Goal: Transaction & Acquisition: Purchase product/service

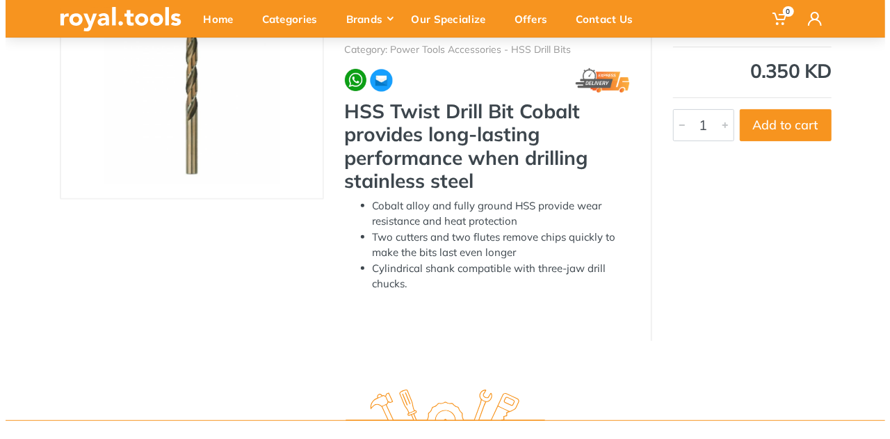
scroll to position [139, 0]
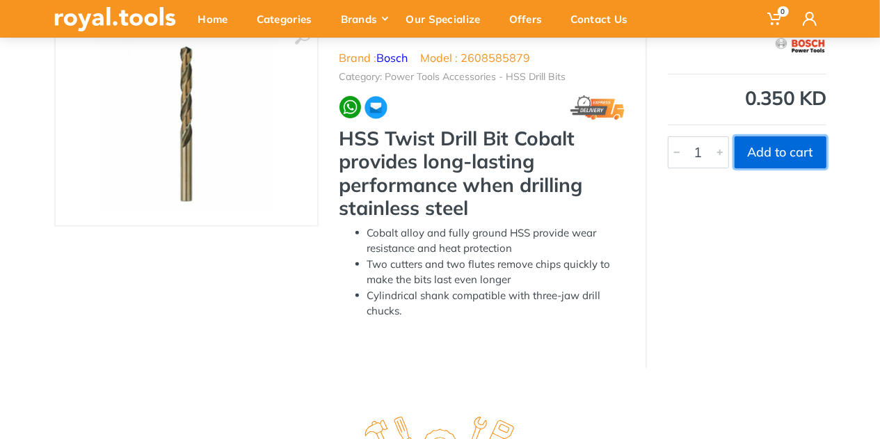
click at [783, 152] on button "Add to cart" at bounding box center [780, 152] width 92 height 32
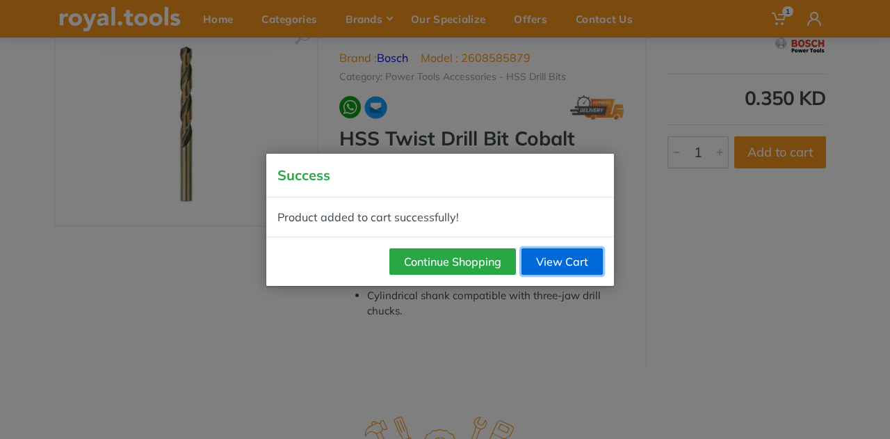
click at [552, 259] on link "View Cart" at bounding box center [562, 261] width 81 height 26
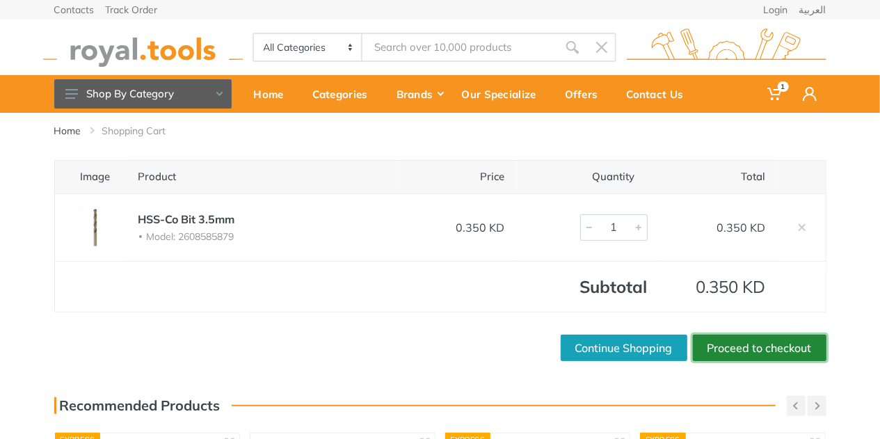
click at [769, 345] on link "Proceed to checkout" at bounding box center [760, 348] width 134 height 26
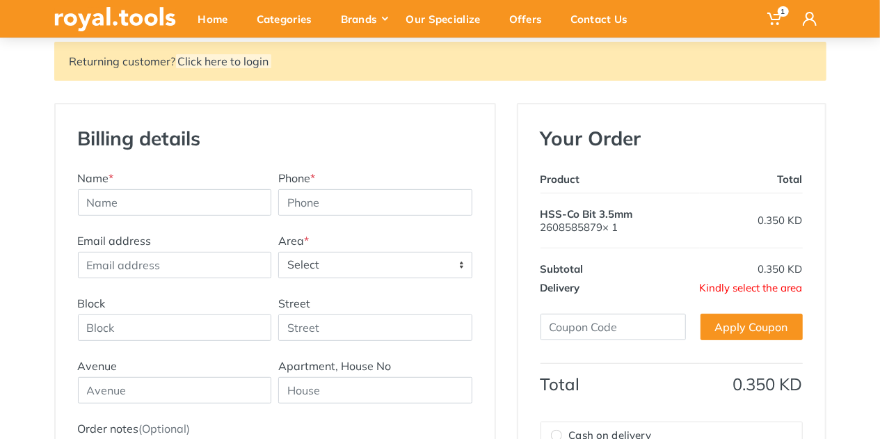
scroll to position [209, 0]
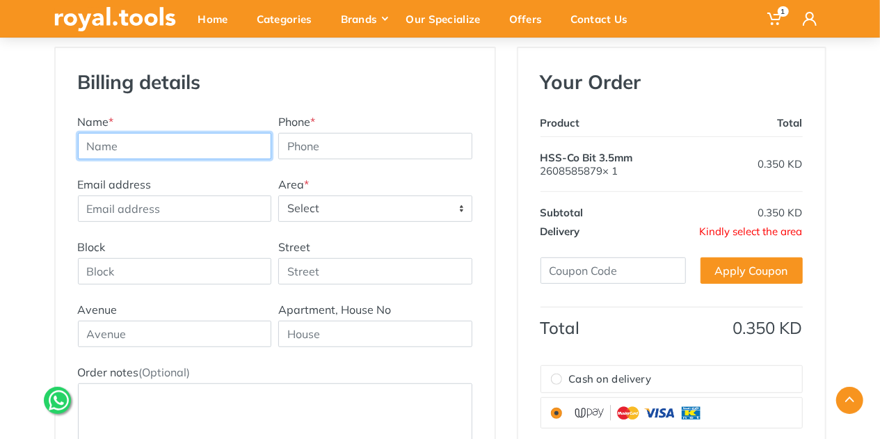
click at [226, 134] on input "text" at bounding box center [175, 146] width 194 height 26
type input "Dorin Radulescu"
type input "67638100"
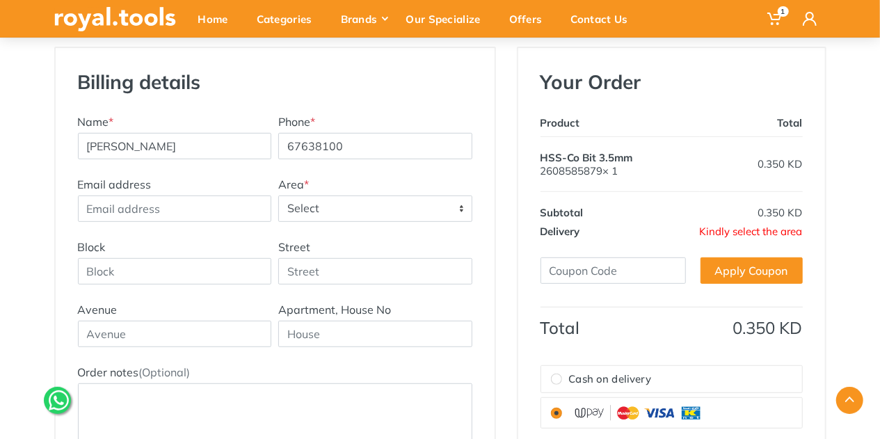
type input "dorinscorpion@gmail.com"
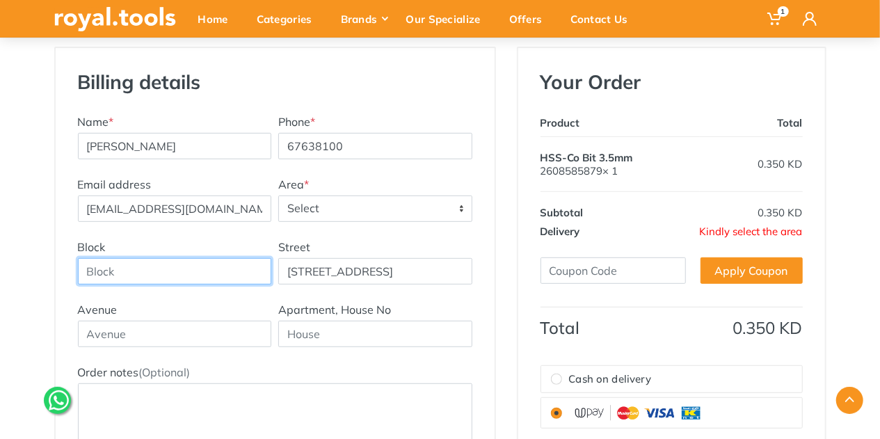
click at [181, 266] on input "Block" at bounding box center [175, 271] width 194 height 26
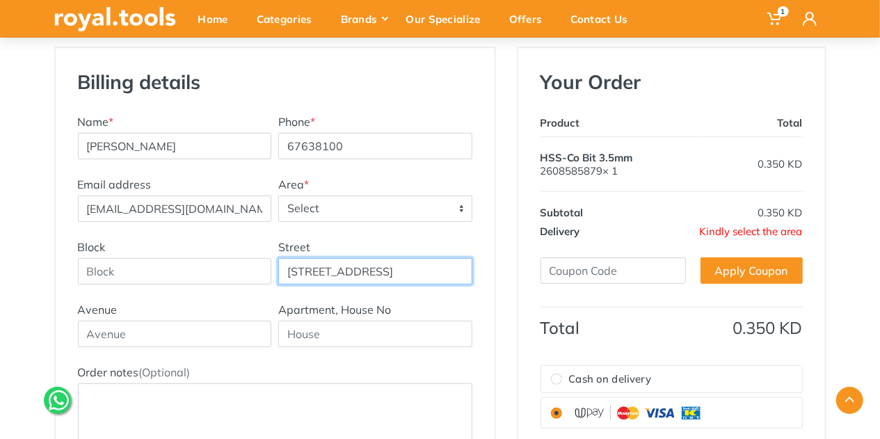
click at [335, 265] on input "Street 7, Block 1, Fintas" at bounding box center [375, 271] width 194 height 26
type input "Street 7"
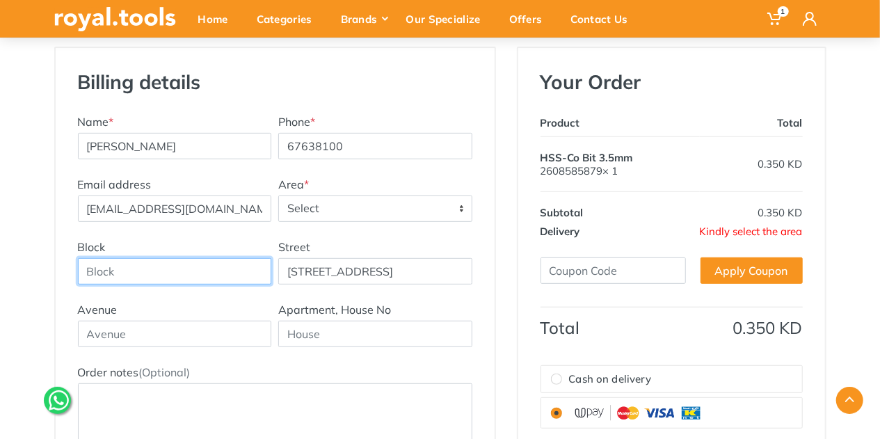
click at [169, 277] on input "Block" at bounding box center [175, 271] width 194 height 26
type input "Block 1 Fintas"
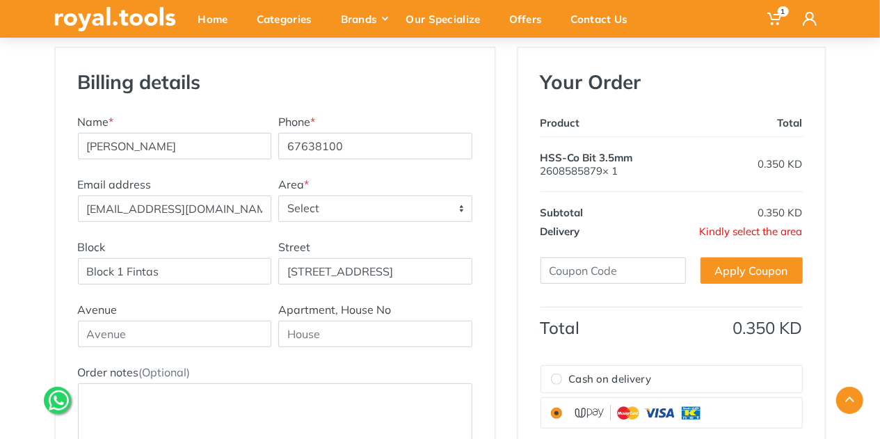
click at [460, 205] on span "Select" at bounding box center [375, 208] width 193 height 25
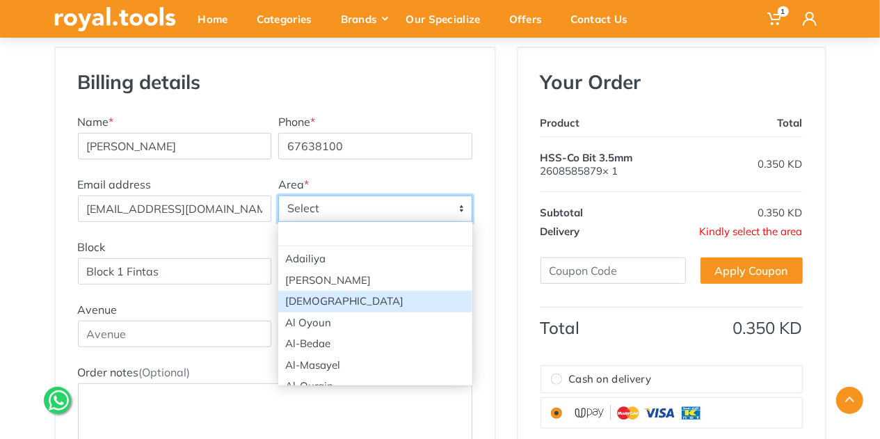
drag, startPoint x: 305, startPoint y: 280, endPoint x: 312, endPoint y: 289, distance: 10.4
select select "81"
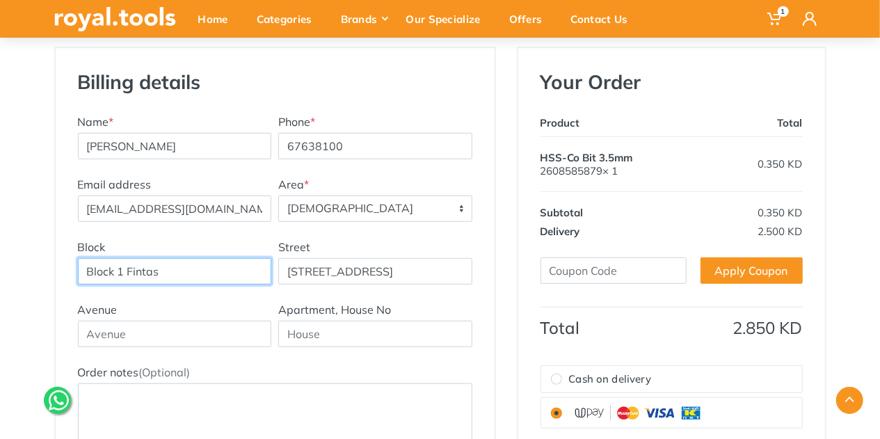
click at [184, 274] on input "Block 1 Fintas" at bounding box center [175, 271] width 194 height 26
type input "Block 1 Fintas, Blue Tower Building 29"
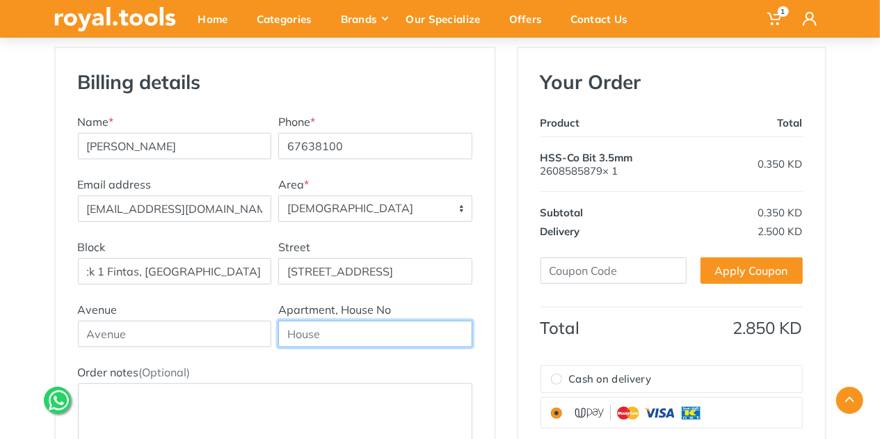
click at [383, 329] on input "text" at bounding box center [375, 334] width 194 height 26
type input "[STREET_ADDRESS]"
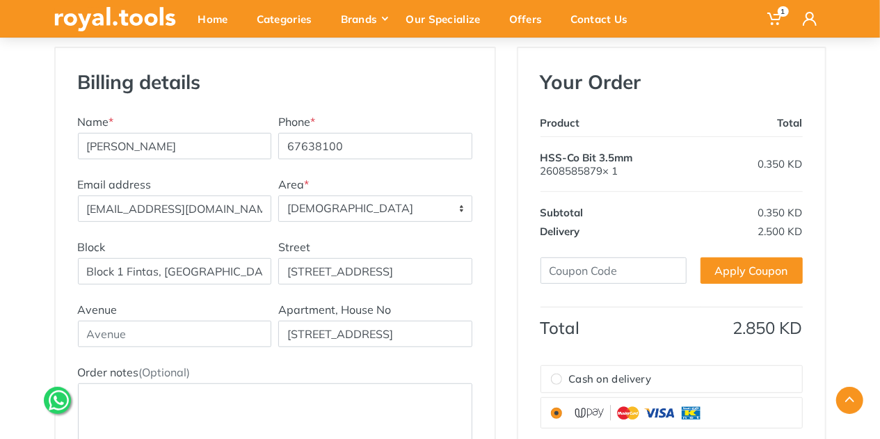
click at [224, 351] on div "Avenue Apartment, House No Floor 3, Apartment 9" at bounding box center [274, 332] width 401 height 63
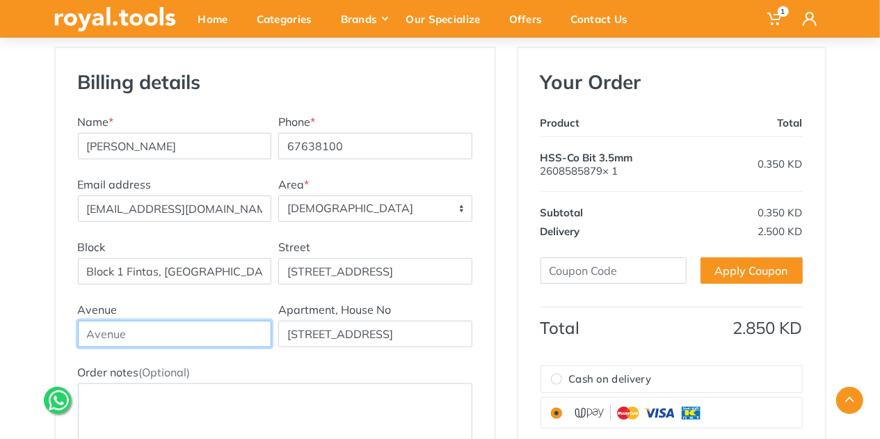
click at [243, 334] on input "text" at bounding box center [175, 334] width 194 height 26
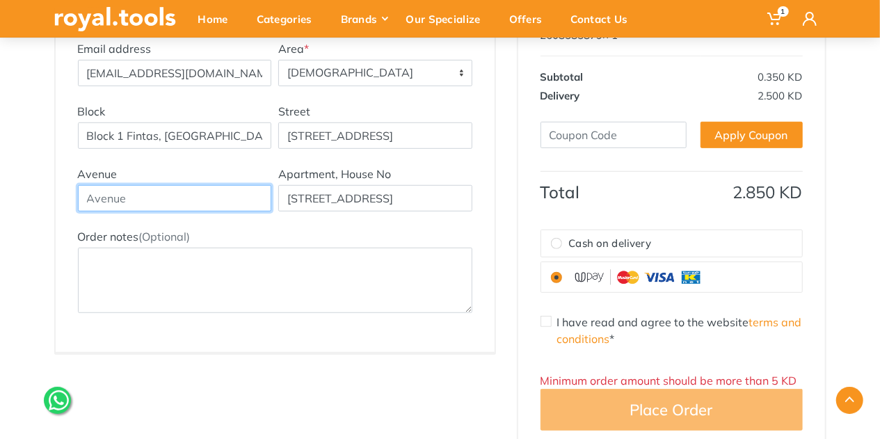
scroll to position [417, 0]
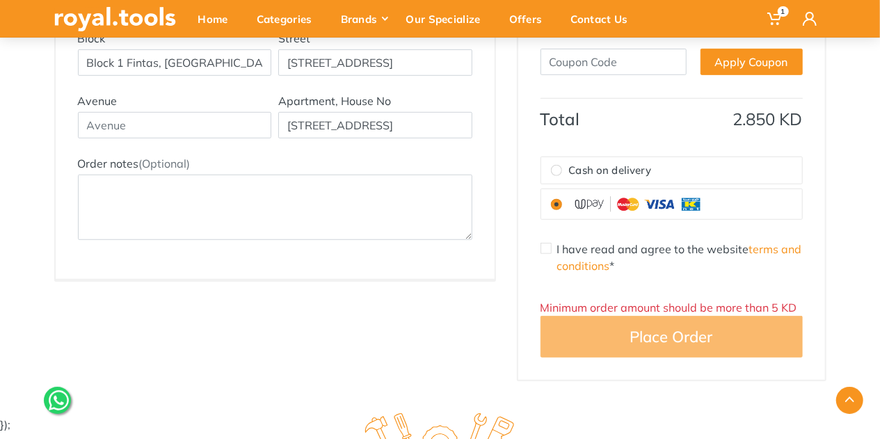
click at [545, 250] on input "I have read and agree to the website terms and conditions *" at bounding box center [545, 248] width 11 height 11
checkbox input "true"
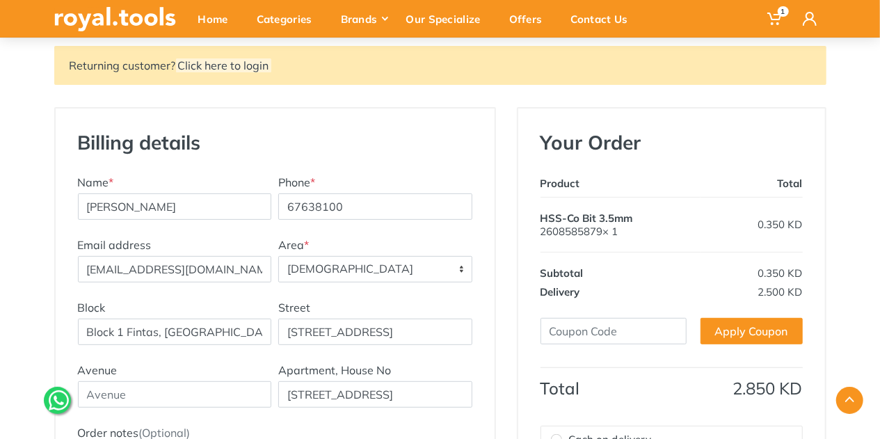
scroll to position [0, 0]
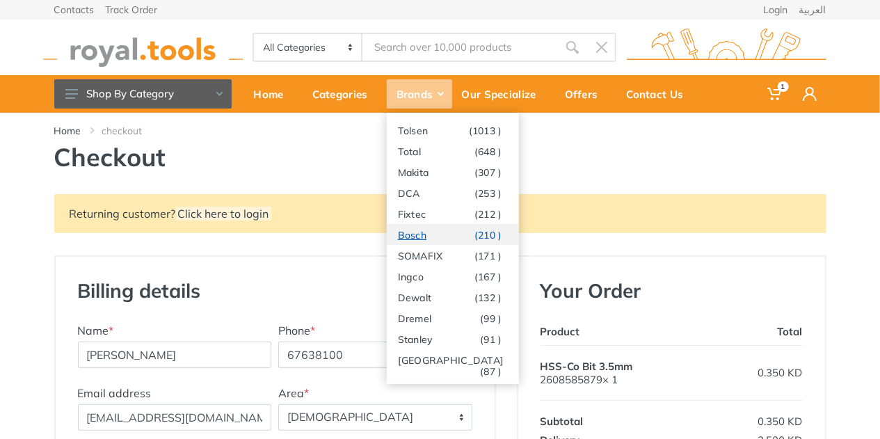
click at [421, 237] on link "Bosch (210 )" at bounding box center [453, 234] width 132 height 21
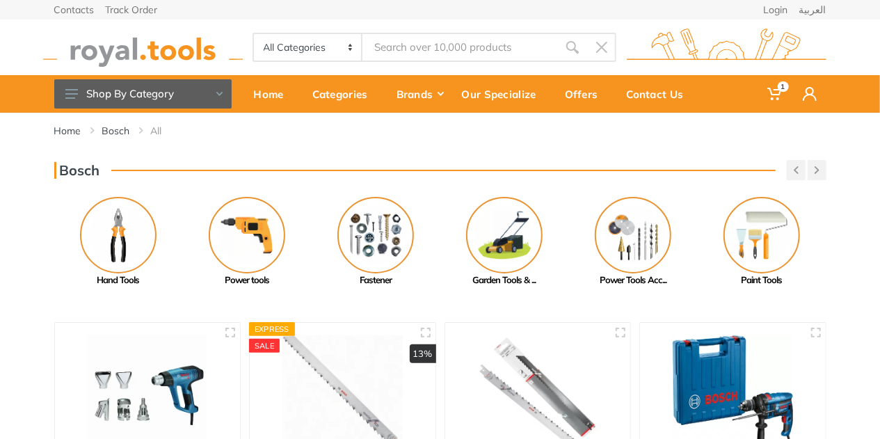
click at [451, 48] on input "Site search" at bounding box center [459, 47] width 195 height 29
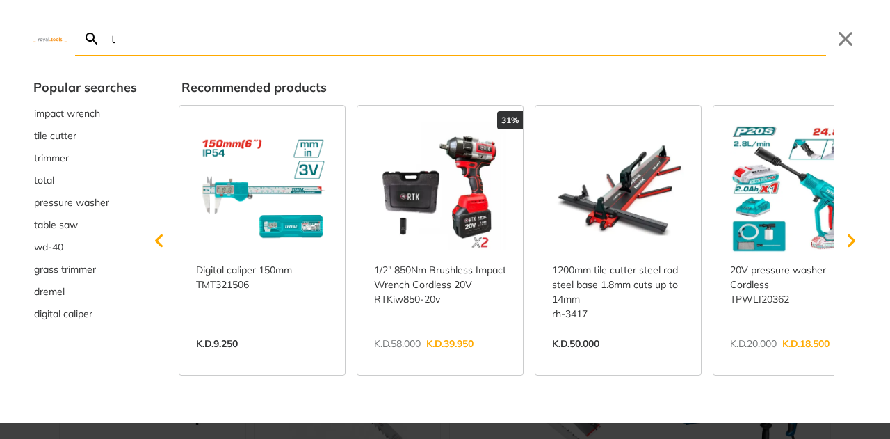
type input "t"
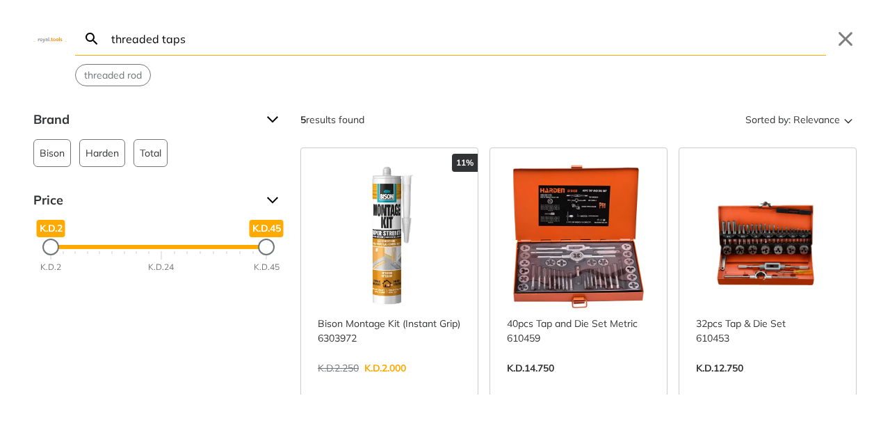
type input "threaded taps"
click at [773, 383] on link "View more →" at bounding box center [767, 383] width 143 height 0
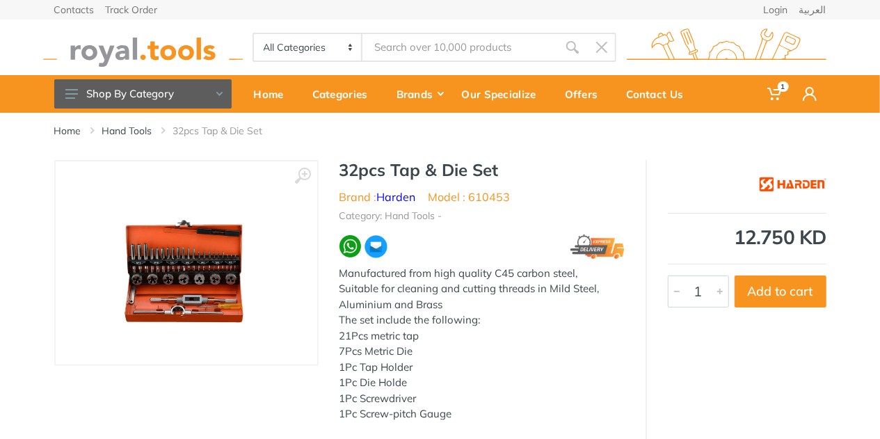
type input "threaded taps"
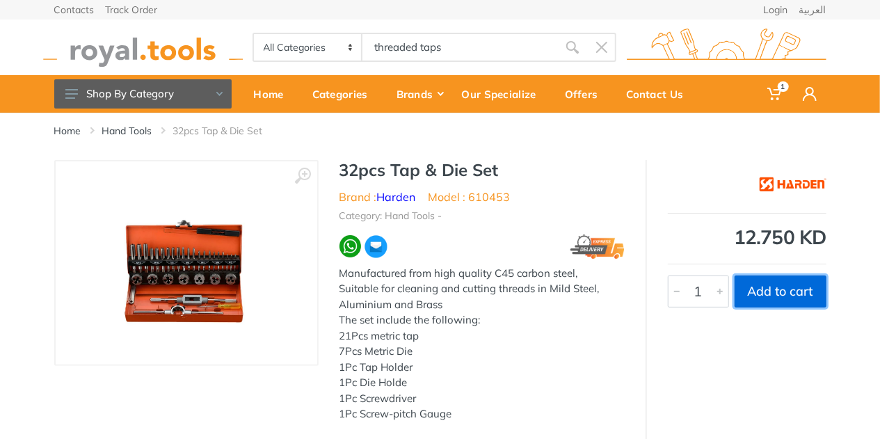
click at [790, 289] on button "Add to cart" at bounding box center [780, 291] width 92 height 32
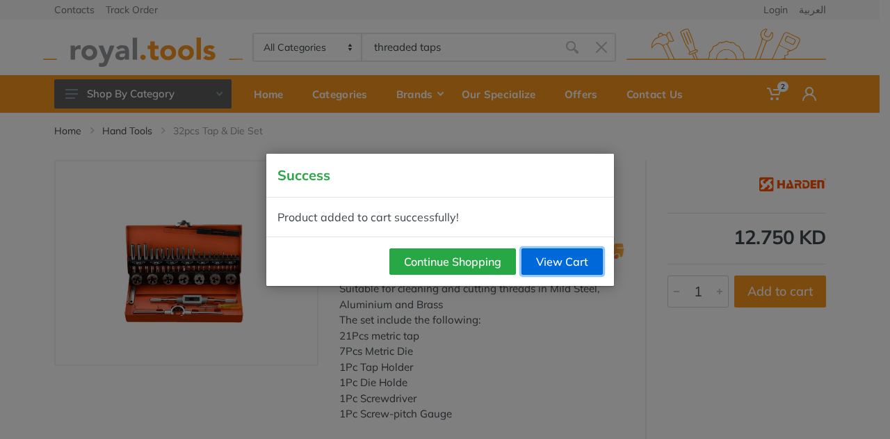
click at [573, 264] on link "View Cart" at bounding box center [562, 261] width 81 height 26
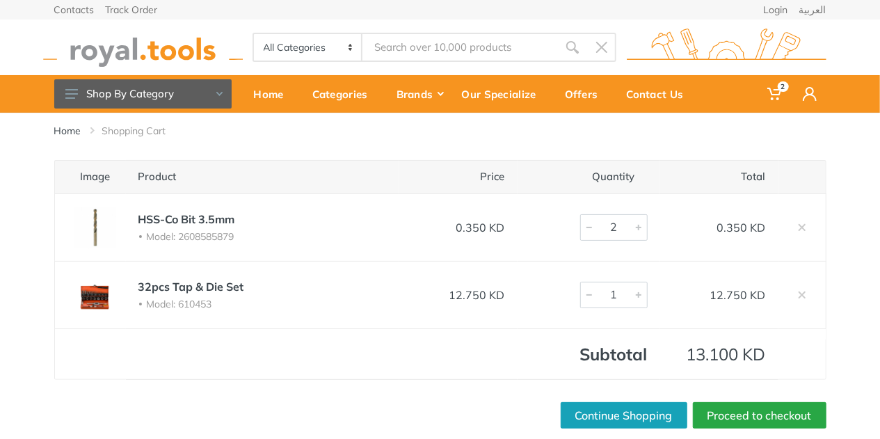
click at [637, 225] on div at bounding box center [638, 227] width 17 height 25
type input "3"
click at [637, 225] on div at bounding box center [638, 227] width 17 height 25
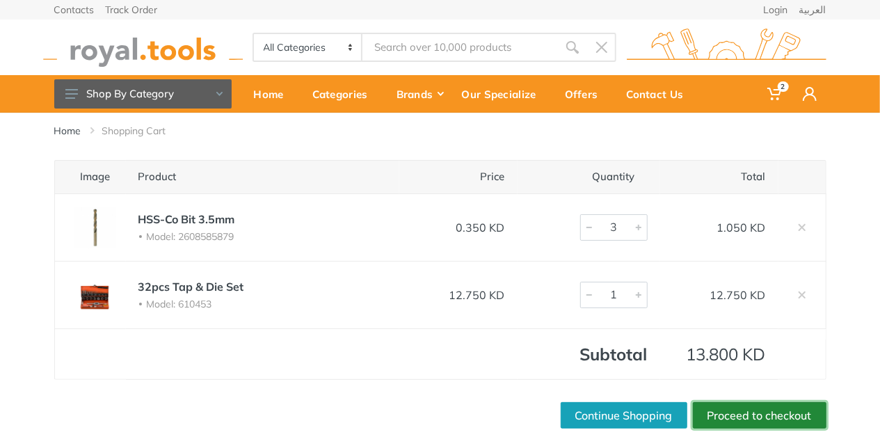
click at [788, 414] on link "Proceed to checkout" at bounding box center [760, 415] width 134 height 26
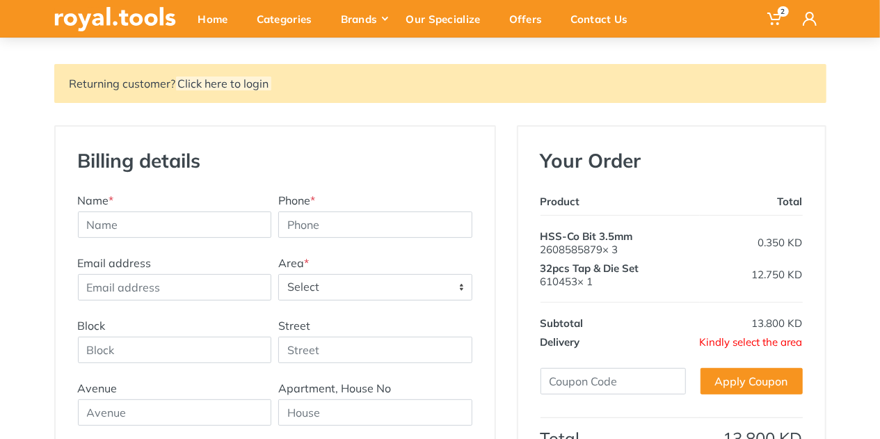
scroll to position [209, 0]
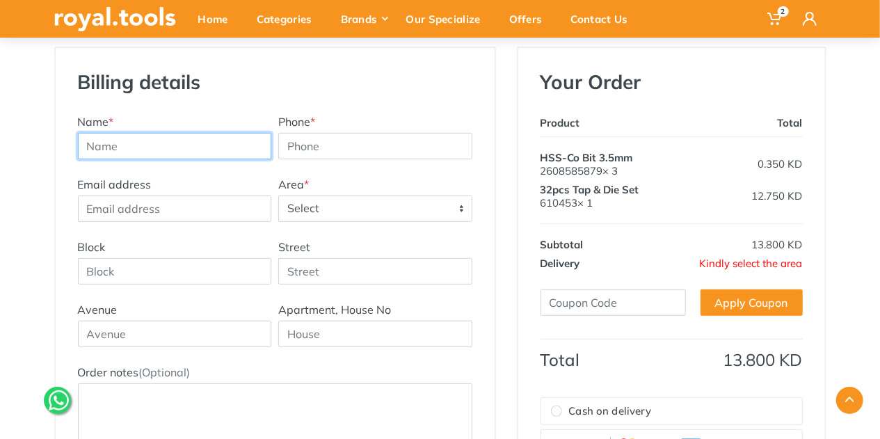
click at [156, 141] on input "text" at bounding box center [175, 146] width 194 height 26
type input "[PERSON_NAME]"
type input "67638100"
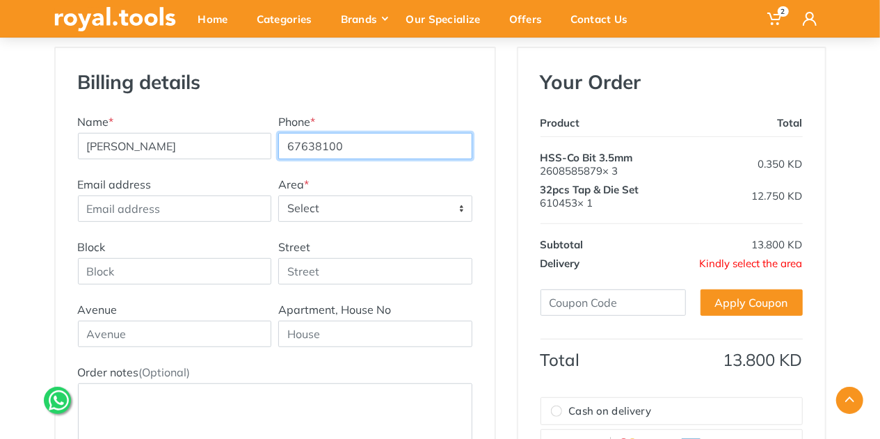
type input "[EMAIL_ADDRESS][DOMAIN_NAME]"
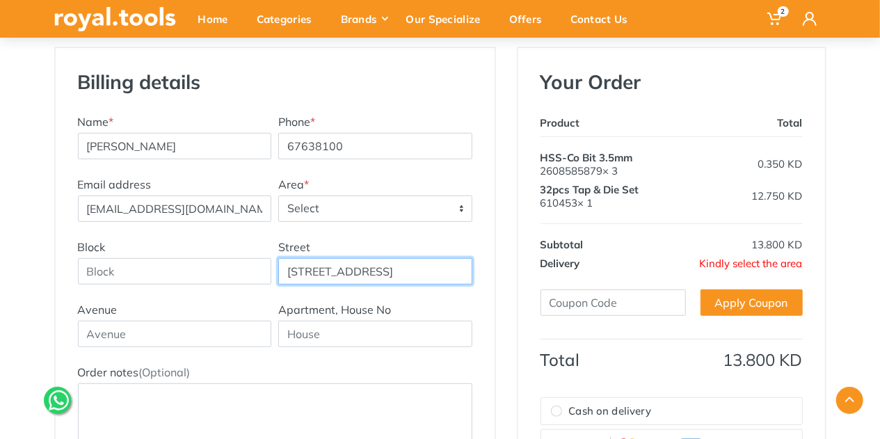
drag, startPoint x: 421, startPoint y: 268, endPoint x: 332, endPoint y: 265, distance: 89.8
click at [332, 265] on input "[STREET_ADDRESS]" at bounding box center [375, 271] width 194 height 26
type input "[STREET_ADDRESS],"
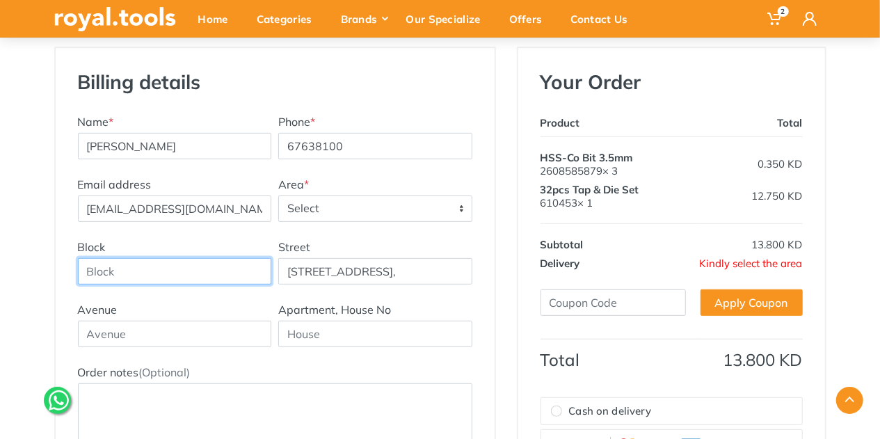
click at [164, 266] on input "Block" at bounding box center [175, 271] width 194 height 26
paste input "Block 1, Fintas"
type input "Block 1, Fintas"
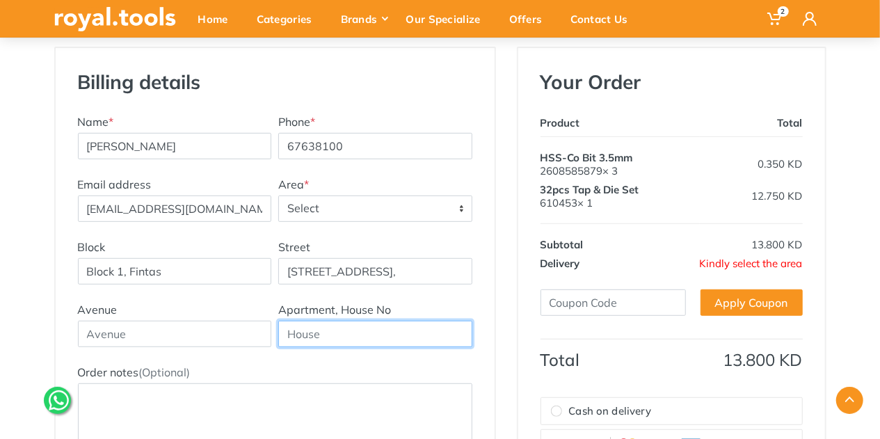
click at [344, 328] on input "text" at bounding box center [375, 334] width 194 height 26
click at [321, 335] on input "Floor 3 Apartment 9" at bounding box center [375, 334] width 194 height 26
type input "Floor 3, Apartment 9"
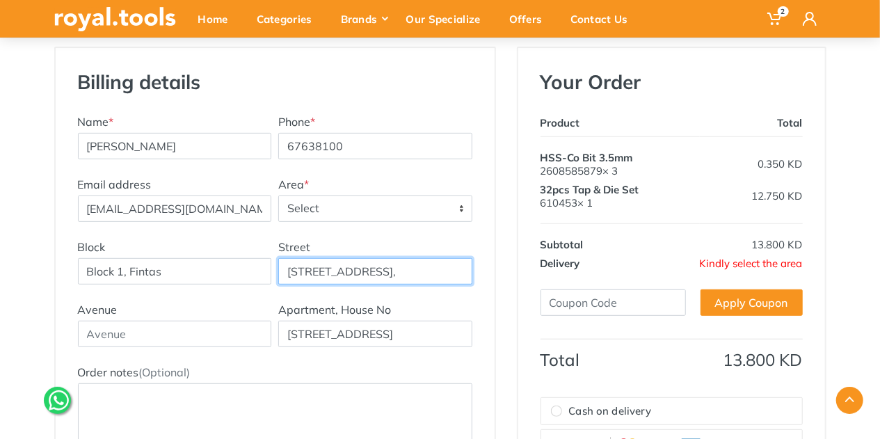
click at [348, 270] on input "Street 7," at bounding box center [375, 271] width 194 height 26
type input "Street 7"
click at [413, 207] on span "Select" at bounding box center [375, 208] width 193 height 25
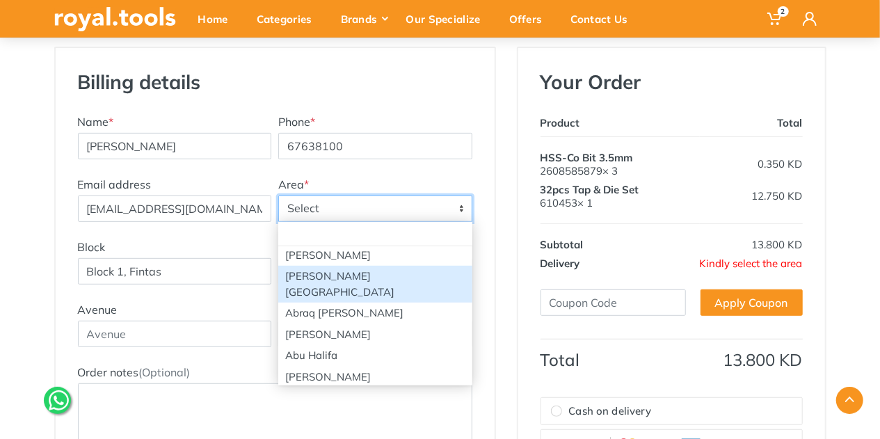
scroll to position [139, 0]
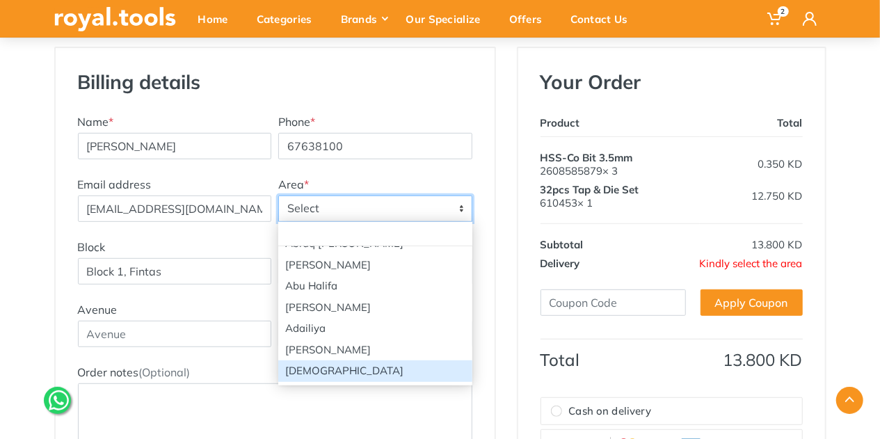
select select "81"
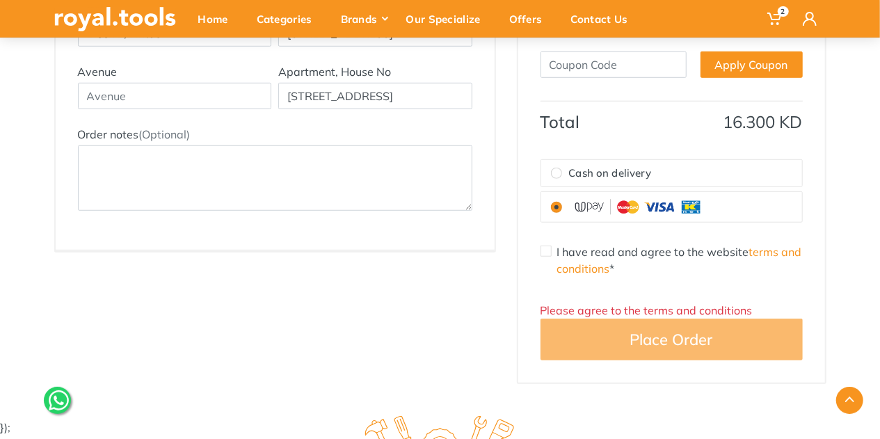
scroll to position [417, 0]
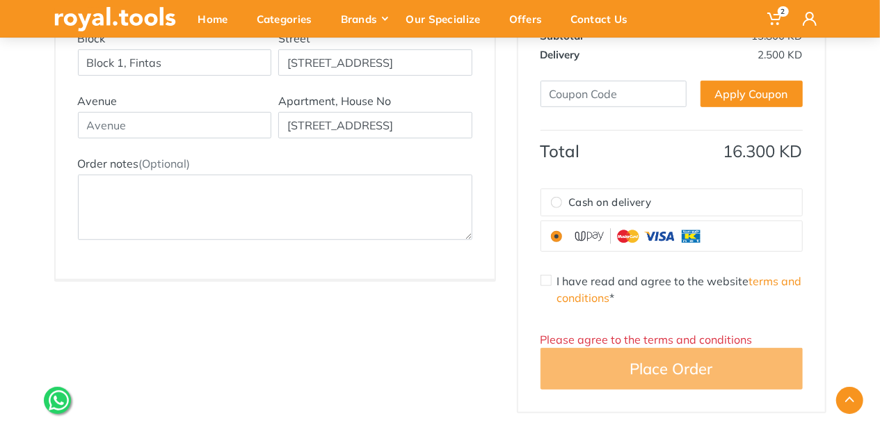
click at [542, 279] on input "I have read and agree to the website terms and conditions *" at bounding box center [545, 280] width 11 height 11
checkbox input "true"
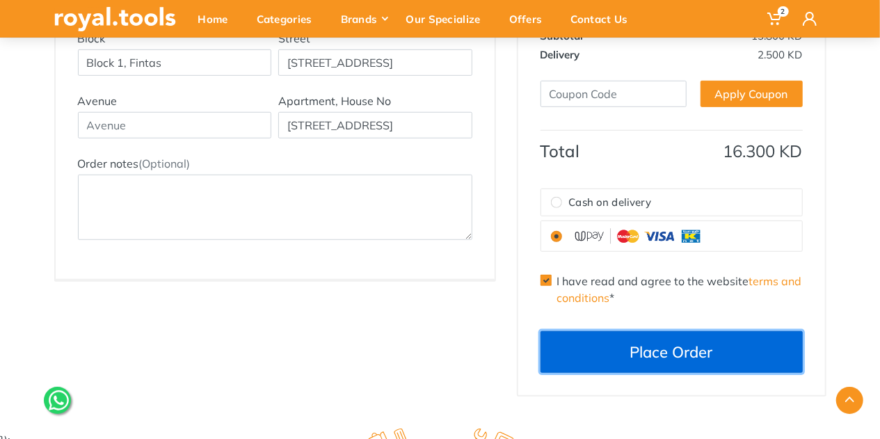
click at [691, 355] on button "Place Order" at bounding box center [671, 352] width 262 height 42
